Goal: Information Seeking & Learning: Learn about a topic

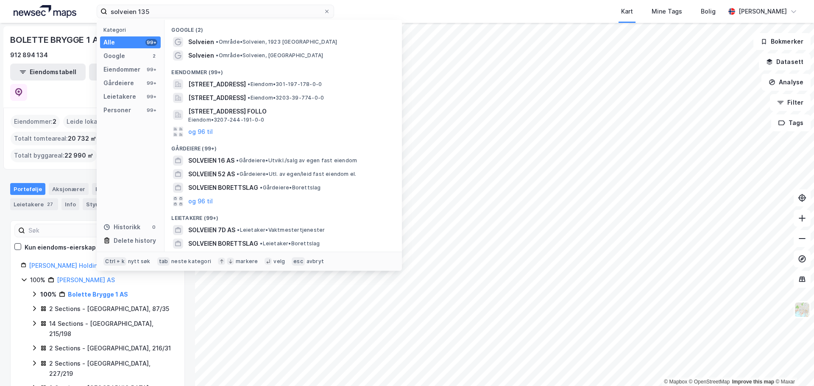
type input "solveien 135"
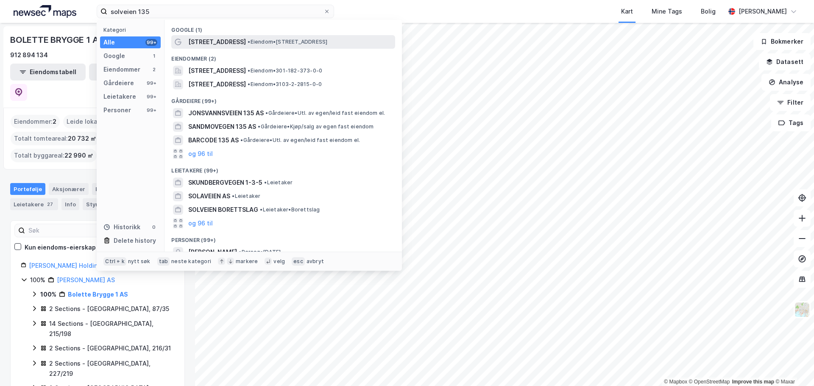
click at [274, 42] on span "• Eiendom • [STREET_ADDRESS]" at bounding box center [288, 42] width 80 height 7
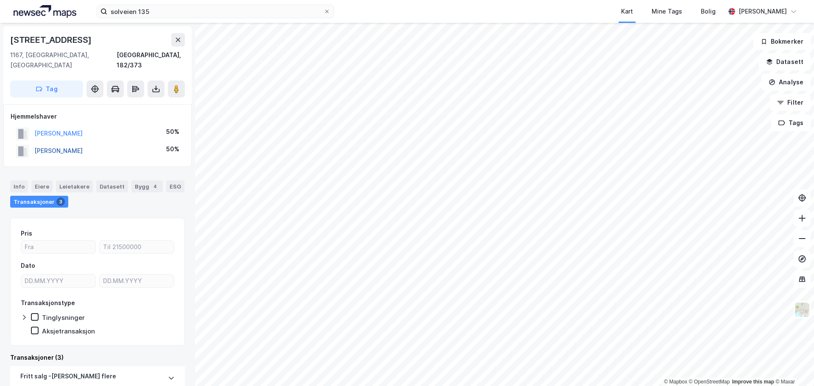
drag, startPoint x: 117, startPoint y: 141, endPoint x: 38, endPoint y: 140, distance: 79.3
click at [34, 142] on div "[PERSON_NAME] 50%" at bounding box center [98, 150] width 174 height 17
